Goal: Check status: Check status

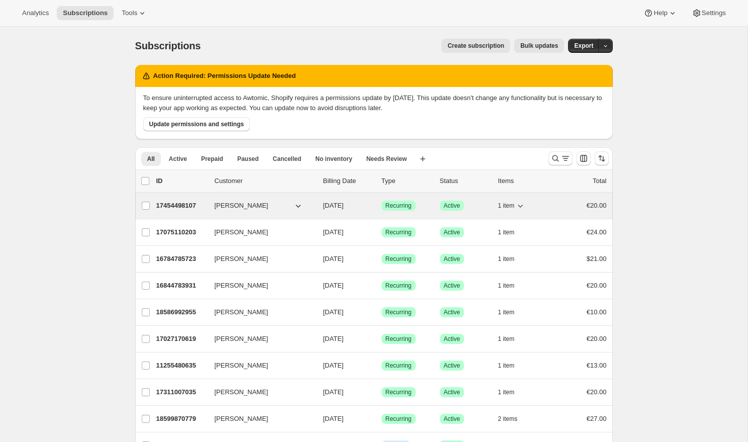
click at [184, 202] on p "17454498107" at bounding box center [181, 205] width 50 height 10
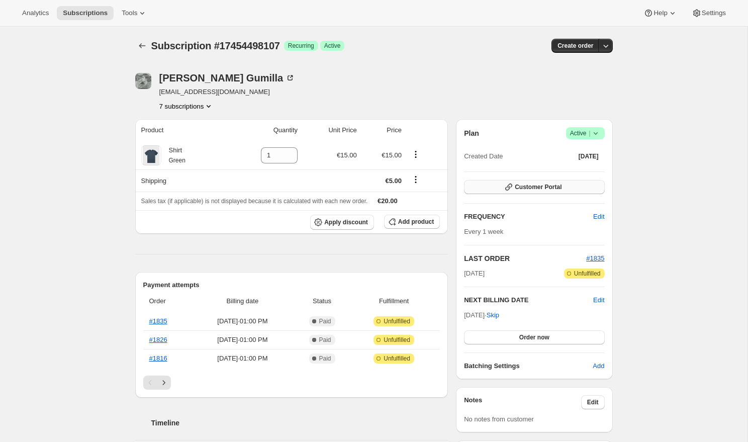
click at [535, 186] on span "Customer Portal" at bounding box center [537, 187] width 47 height 8
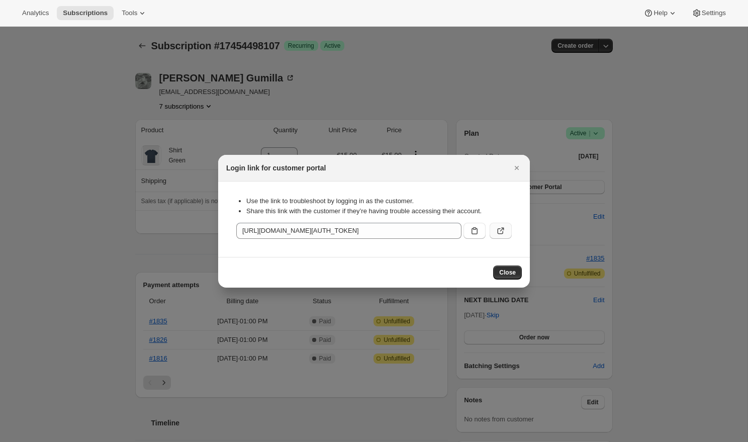
click at [506, 231] on button ":ra4:" at bounding box center [500, 231] width 22 height 16
